Goal: Task Accomplishment & Management: Manage account settings

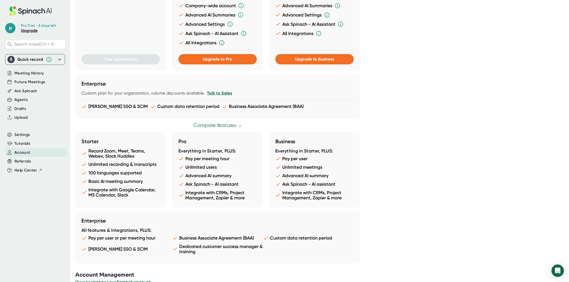
scroll to position [199, 0]
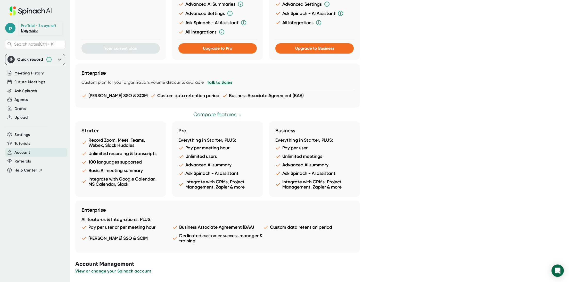
click at [129, 272] on span "View or change your Spinach account" at bounding box center [113, 271] width 76 height 5
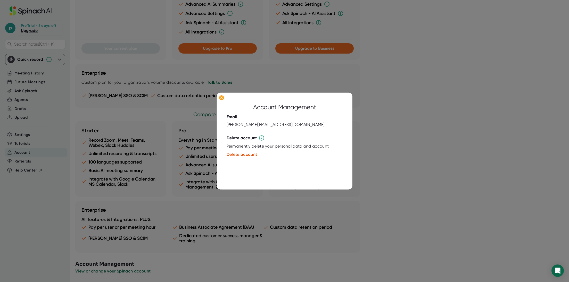
click at [429, 98] on div at bounding box center [284, 141] width 569 height 282
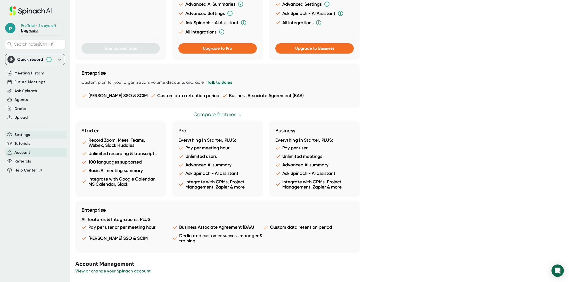
click at [27, 137] on span "Settings" at bounding box center [22, 135] width 16 height 6
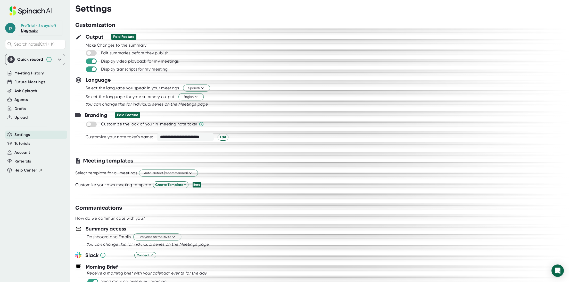
click at [11, 27] on span "p" at bounding box center [10, 28] width 10 height 10
click at [330, 65] on div at bounding box center [284, 141] width 569 height 282
click at [26, 77] on div "Meeting History" at bounding box center [35, 73] width 60 height 9
click at [32, 74] on span "Meeting History" at bounding box center [28, 73] width 29 height 6
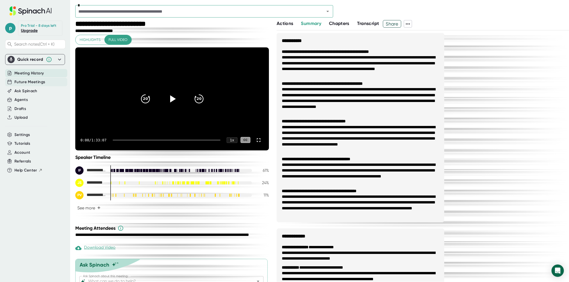
click at [35, 84] on span "Future Meetings" at bounding box center [29, 82] width 31 height 6
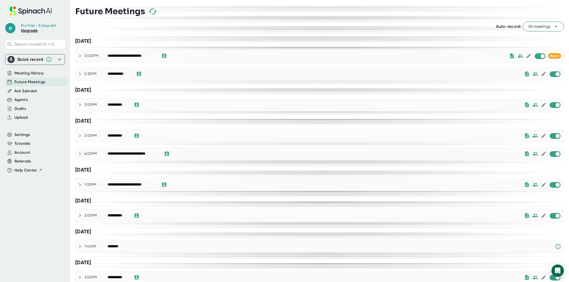
click at [534, 28] on span "All meetings" at bounding box center [543, 26] width 30 height 6
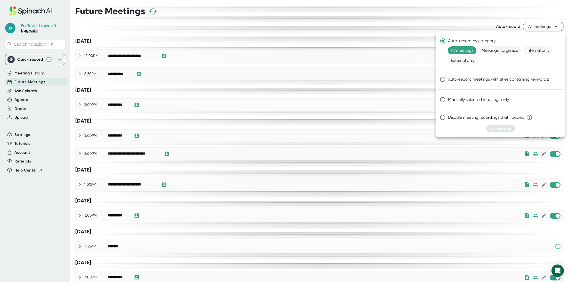
click at [445, 96] on input "Manually selected meetings only" at bounding box center [442, 99] width 11 height 11
radio input "true"
click at [505, 128] on span "Save settings" at bounding box center [500, 129] width 22 height 4
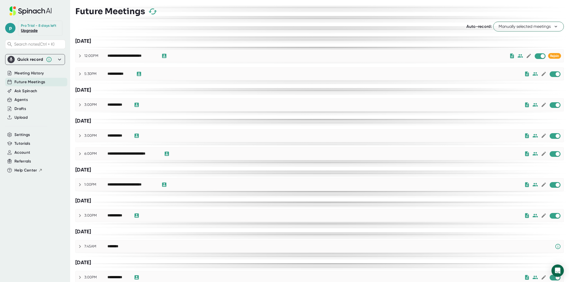
click at [540, 27] on span "Manually selected meetings" at bounding box center [529, 26] width 60 height 6
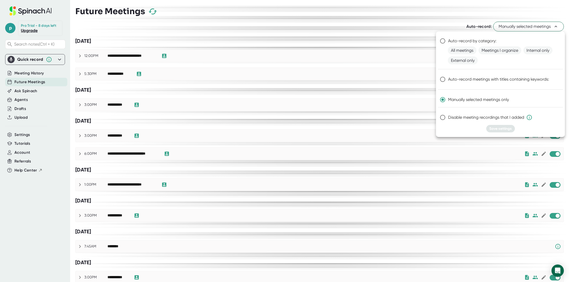
click at [514, 116] on span "Disable meeting recordings that I added" at bounding box center [490, 117] width 84 height 6
click at [448, 116] on input "Disable meeting recordings that I added" at bounding box center [442, 117] width 11 height 11
radio input "true"
click at [504, 126] on button "Save settings" at bounding box center [500, 128] width 29 height 7
radio input "true"
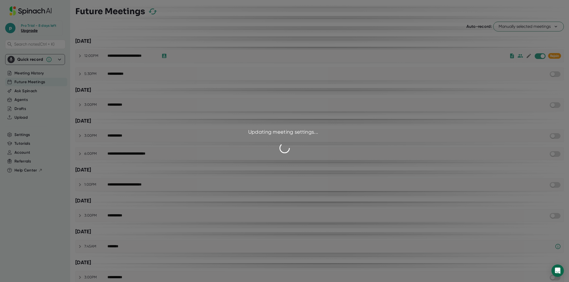
checkbox input "false"
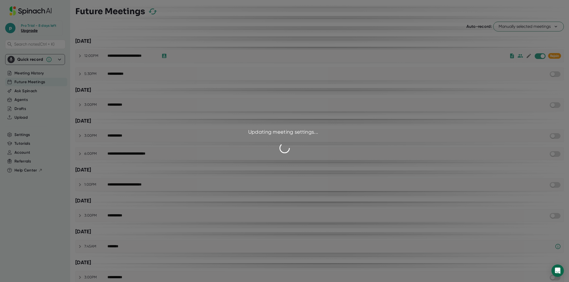
checkbox input "false"
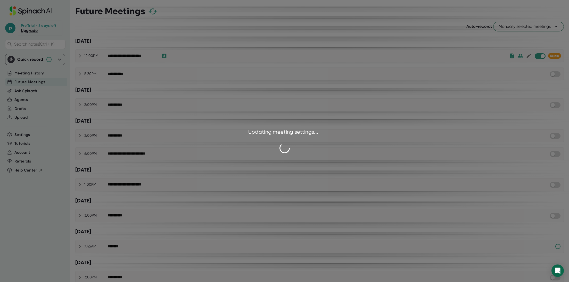
checkbox input "false"
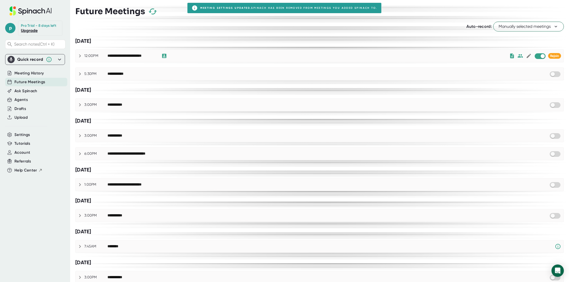
click at [546, 31] on button "Manually selected meetings" at bounding box center [528, 27] width 71 height 10
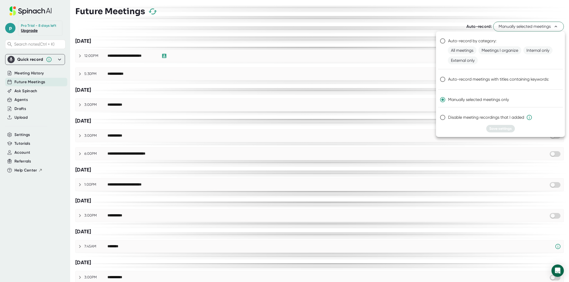
click at [352, 15] on div at bounding box center [284, 141] width 569 height 282
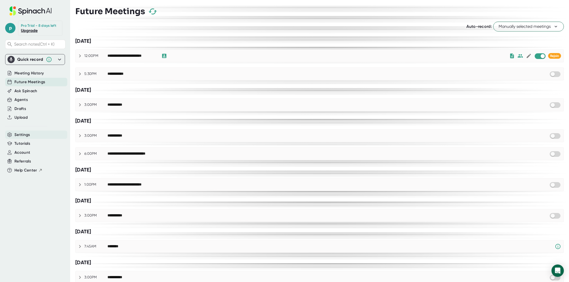
click at [28, 136] on span "Settings" at bounding box center [22, 135] width 16 height 6
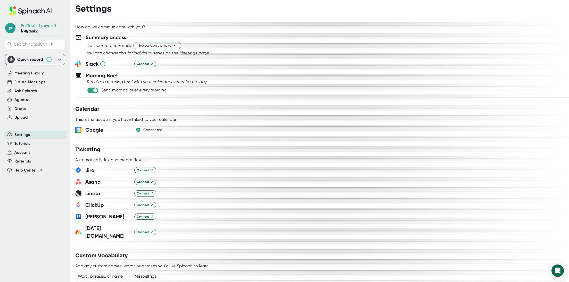
scroll to position [115, 0]
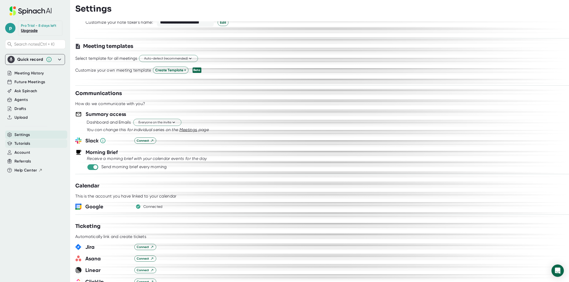
click at [30, 143] on span "Tutorials" at bounding box center [22, 144] width 16 height 6
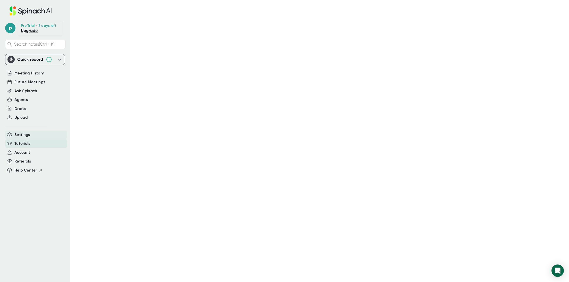
click at [23, 137] on span "Settings" at bounding box center [22, 135] width 16 height 6
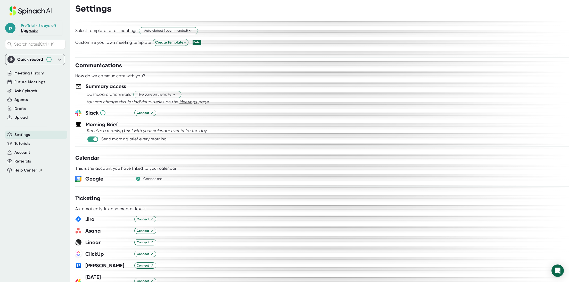
scroll to position [155, 0]
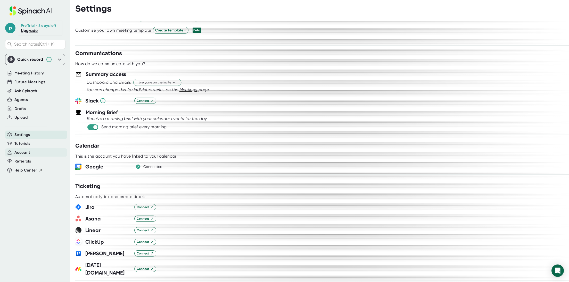
click at [31, 153] on div "Account" at bounding box center [36, 153] width 62 height 9
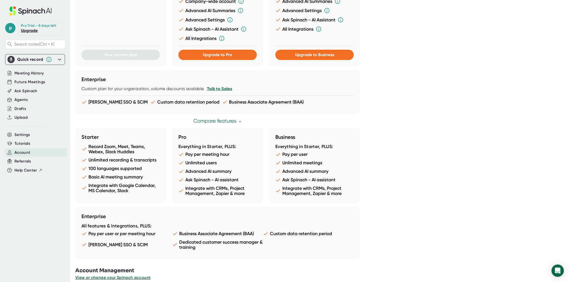
scroll to position [199, 0]
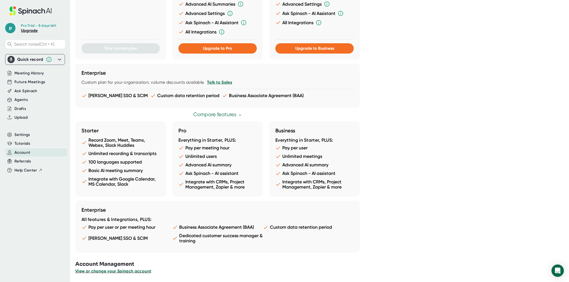
click at [104, 272] on span "View or change your Spinach account" at bounding box center [113, 271] width 76 height 5
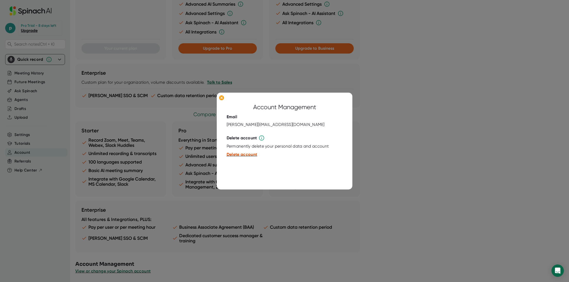
click at [241, 154] on span "Delete account" at bounding box center [242, 154] width 31 height 5
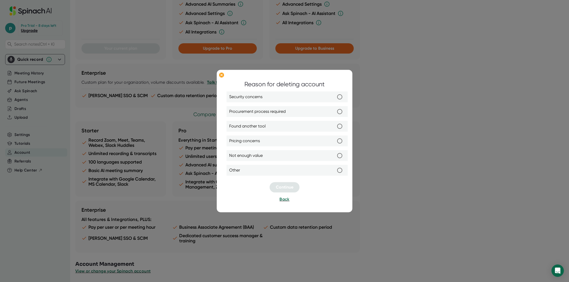
click at [314, 129] on label "Found another tool" at bounding box center [287, 126] width 116 height 11
click at [334, 129] on input "Found another tool" at bounding box center [339, 126] width 11 height 11
radio input "true"
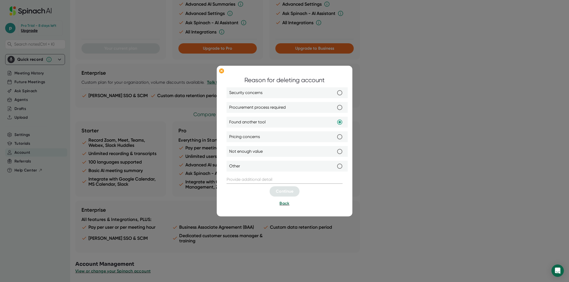
click at [281, 181] on input "text" at bounding box center [285, 180] width 116 height 8
type input "f"
click at [286, 191] on span "Continue" at bounding box center [285, 191] width 18 height 5
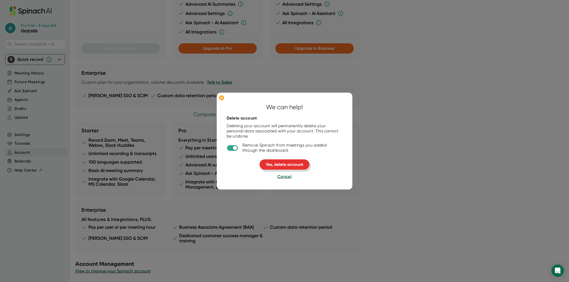
click at [283, 166] on span "Yes, delete account" at bounding box center [284, 164] width 37 height 5
